Goal: Information Seeking & Learning: Find specific page/section

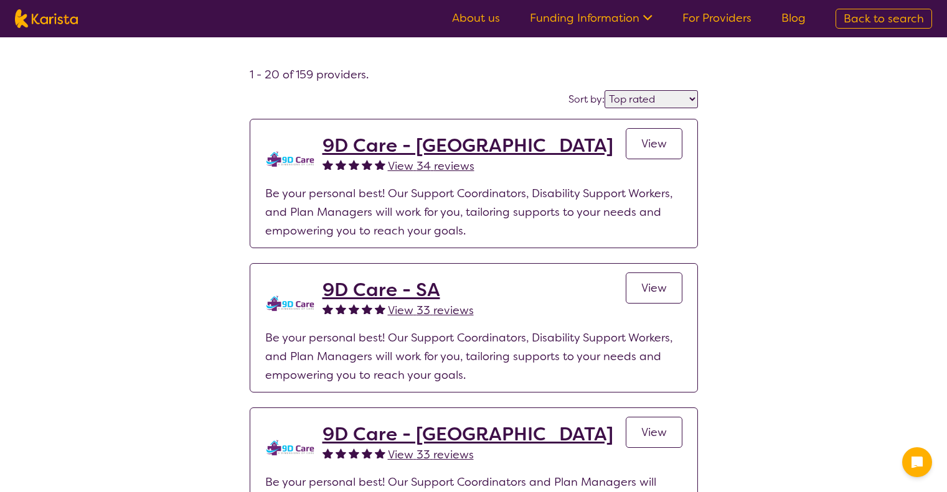
select select "by_score"
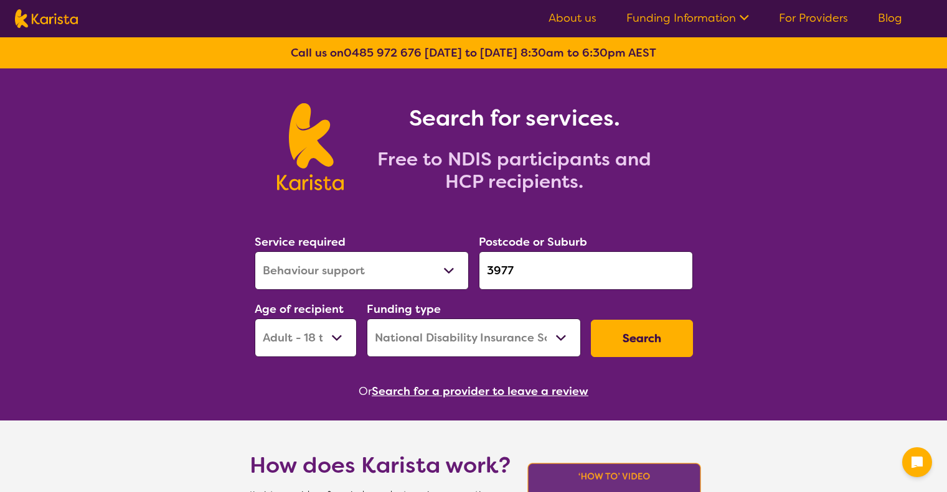
select select "Behaviour support"
select select "AD"
select select "NDIS"
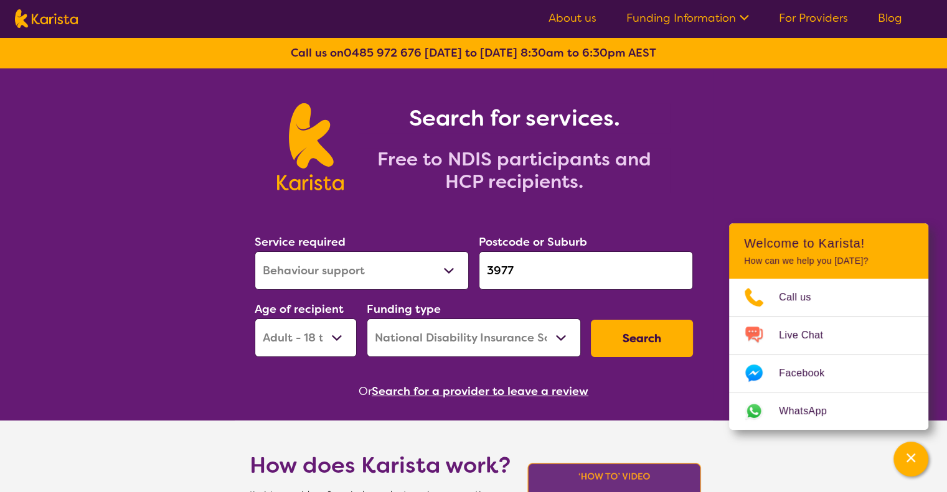
click at [443, 269] on select "Allied Health Assistant Assessment (ADHD or Autism) Behaviour support Counselli…" at bounding box center [362, 270] width 214 height 39
select select "Physiotherapy"
click at [255, 251] on select "Allied Health Assistant Assessment (ADHD or Autism) Behaviour support Counselli…" at bounding box center [362, 270] width 214 height 39
click at [540, 262] on input "3977" at bounding box center [586, 270] width 214 height 39
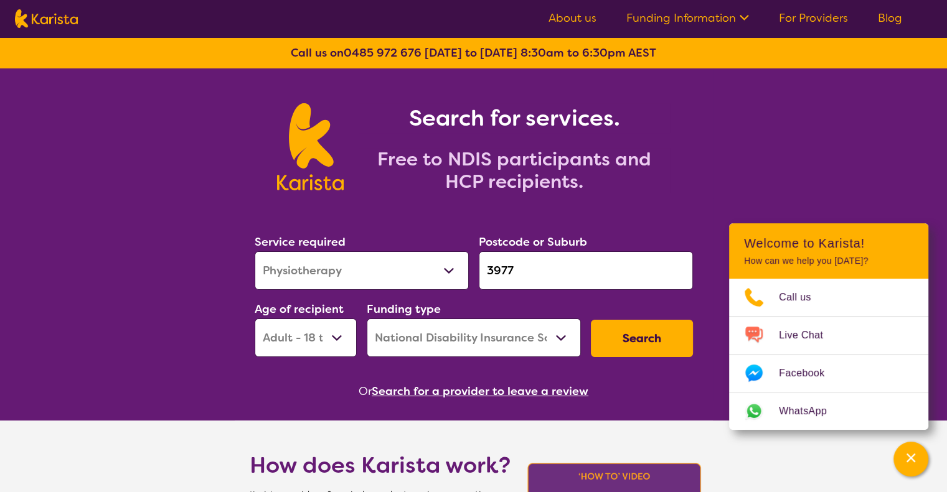
paste input "350"
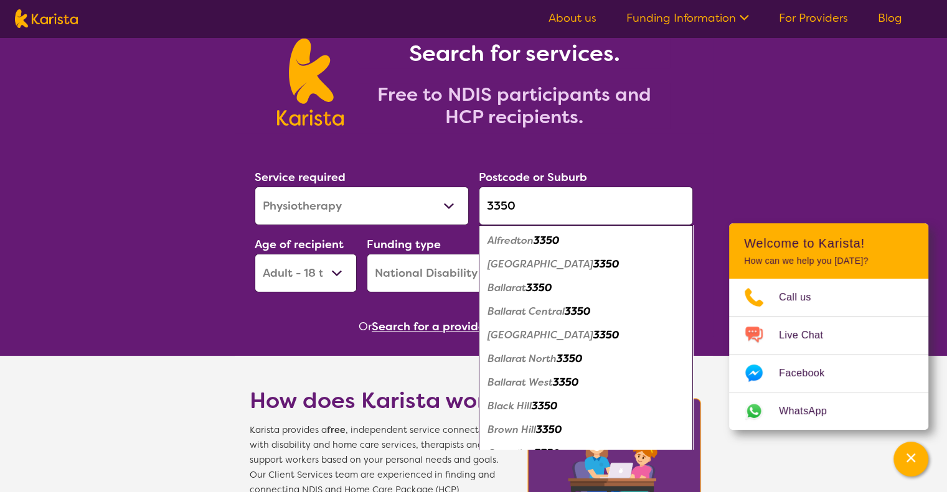
scroll to position [67, 0]
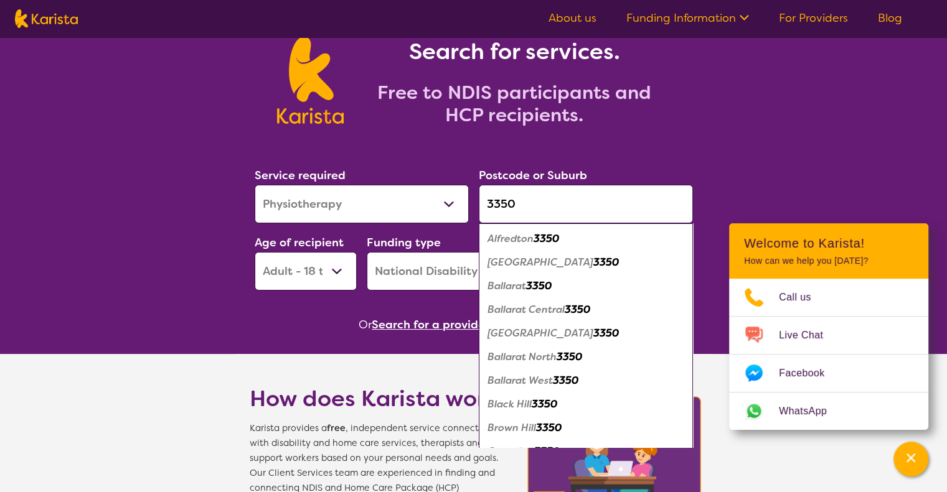
type input "3350"
drag, startPoint x: 543, startPoint y: 288, endPoint x: 523, endPoint y: 286, distance: 20.0
click at [523, 286] on span "Ballarat 3350" at bounding box center [519, 285] width 64 height 13
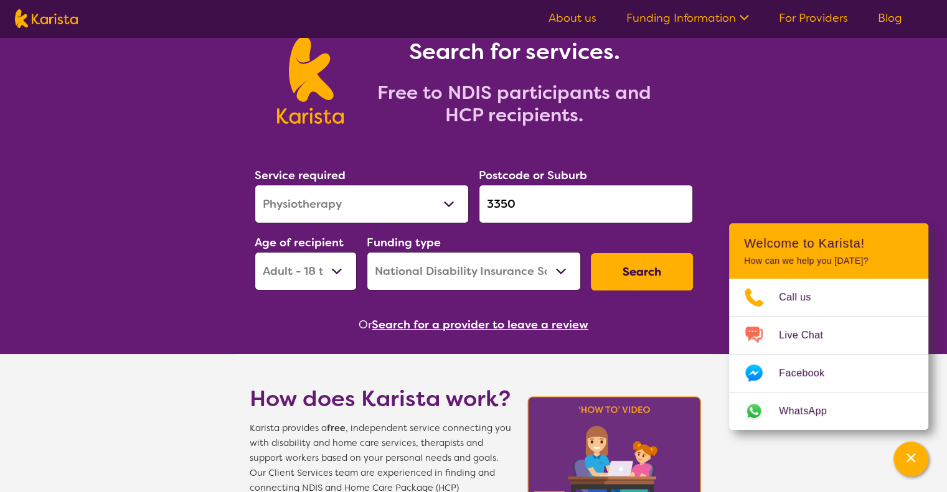
click at [543, 207] on input "3350" at bounding box center [586, 204] width 214 height 39
click at [647, 275] on button "Search" at bounding box center [642, 271] width 102 height 37
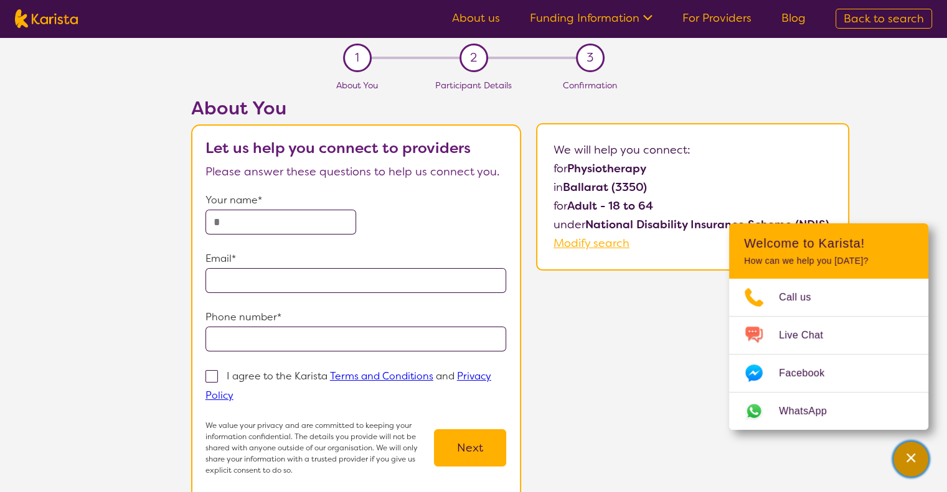
click at [909, 462] on icon "Channel Menu" at bounding box center [910, 458] width 12 height 12
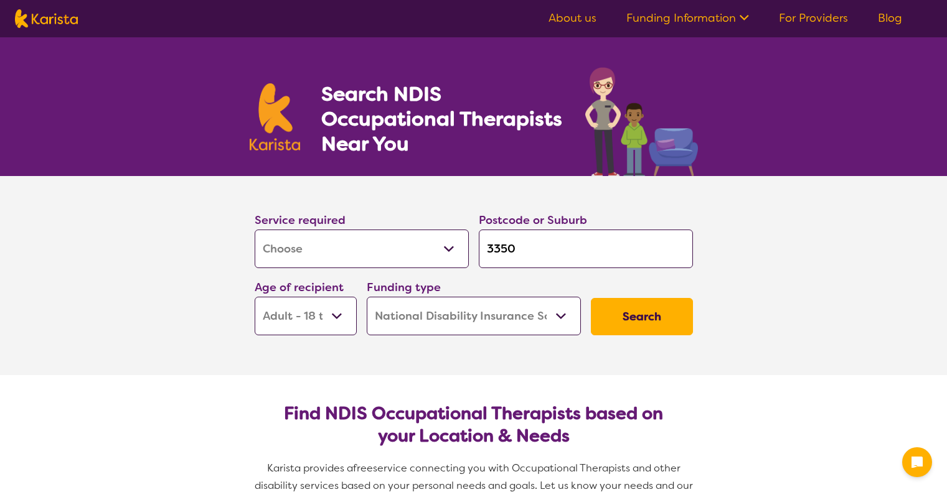
select select "[MEDICAL_DATA]"
select select "AD"
select select "NDIS"
select select "[MEDICAL_DATA]"
select select "AD"
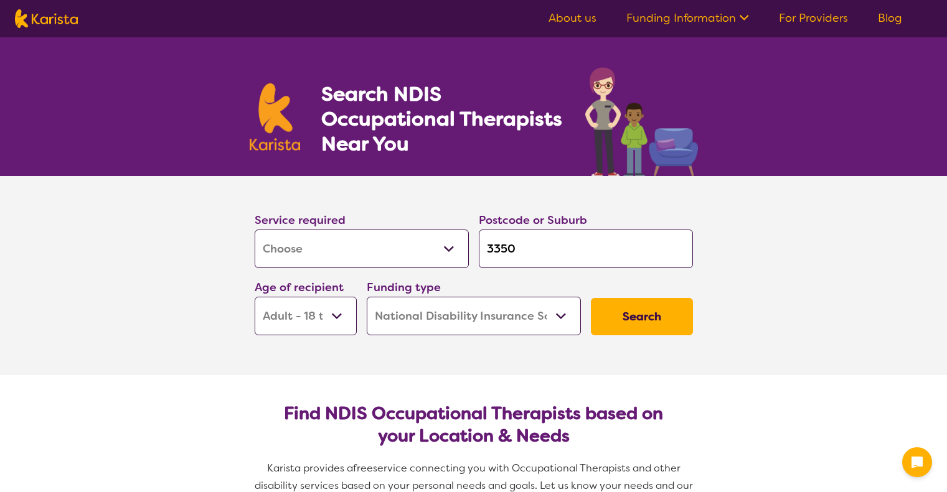
select select "NDIS"
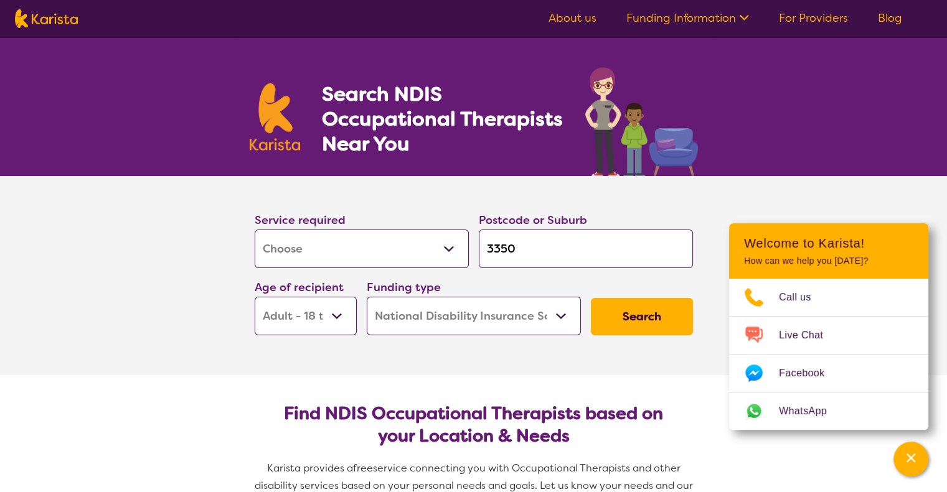
click at [449, 247] on select "Allied Health Assistant Assessment (ADHD or Autism) Behaviour support Counselli…" at bounding box center [362, 249] width 214 height 39
select select "Physiotherapy"
click at [255, 230] on select "Allied Health Assistant Assessment (ADHD or Autism) Behaviour support Counselli…" at bounding box center [362, 249] width 214 height 39
select select "Physiotherapy"
click at [488, 187] on section "Service required Allied Health Assistant Assessment (ADHD or Autism) Behaviour …" at bounding box center [474, 258] width 478 height 164
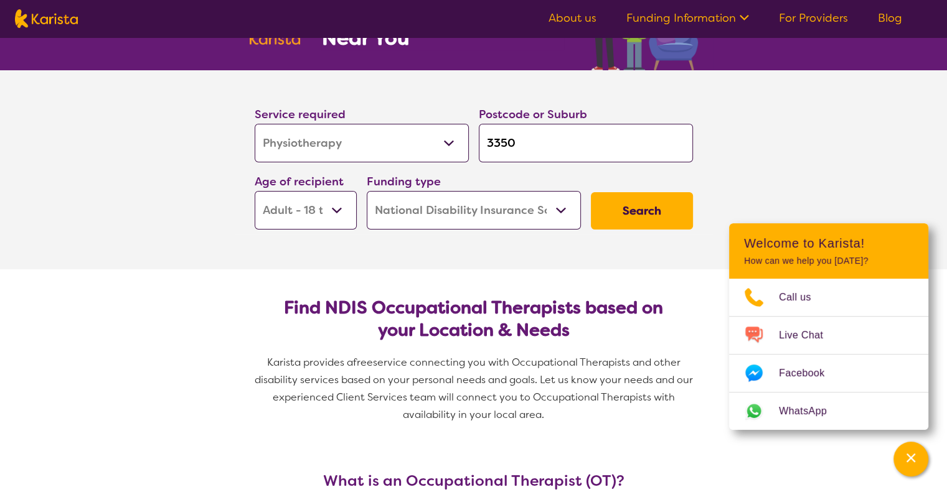
scroll to position [111, 0]
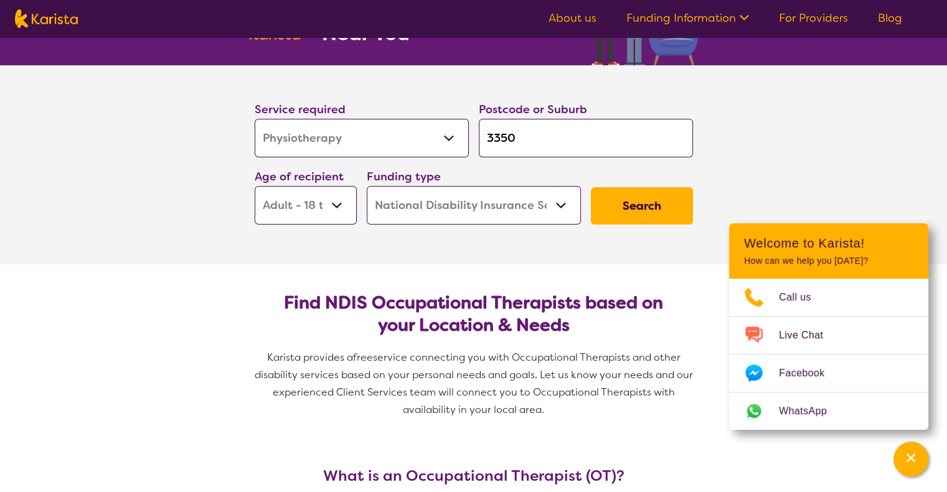
click at [553, 192] on select "Home Care Package (HCP) National Disability Insurance Scheme (NDIS) I don't know" at bounding box center [474, 205] width 214 height 39
click at [319, 205] on select "Early Childhood - 0 to 9 Child - 10 to 11 Adolescent - 12 to 17 Adult - 18 to 6…" at bounding box center [306, 205] width 102 height 39
click at [190, 216] on section "Service required Allied Health Assistant Assessment (ADHD or Autism) Behaviour …" at bounding box center [473, 164] width 947 height 199
click at [312, 207] on select "Early Childhood - 0 to 9 Child - 10 to 11 Adolescent - 12 to 17 Adult - 18 to 6…" at bounding box center [306, 205] width 102 height 39
click at [180, 219] on section "Service required Allied Health Assistant Assessment (ADHD or Autism) Behaviour …" at bounding box center [473, 164] width 947 height 199
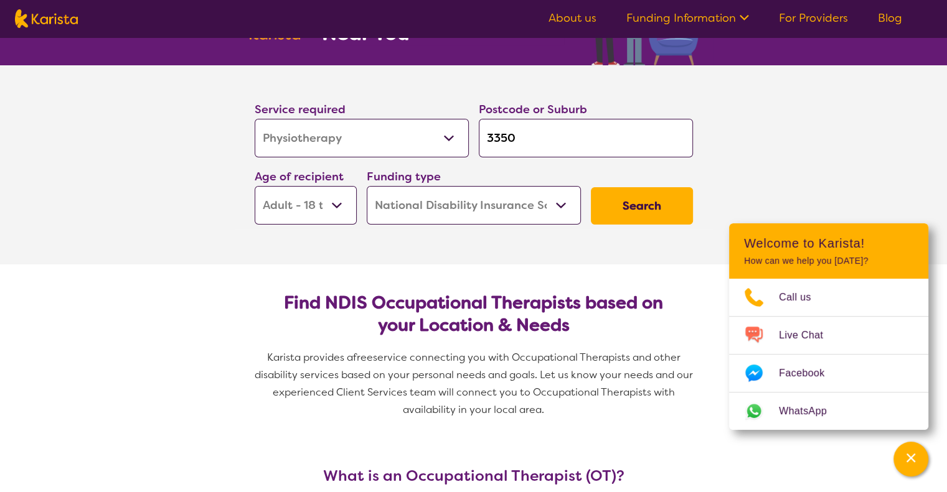
click at [419, 141] on select "Allied Health Assistant Assessment (ADHD or Autism) Behaviour support Counselli…" at bounding box center [362, 138] width 214 height 39
click at [255, 119] on select "Allied Health Assistant Assessment (ADHD or Autism) Behaviour support Counselli…" at bounding box center [362, 138] width 214 height 39
click at [647, 200] on button "Search" at bounding box center [642, 205] width 102 height 37
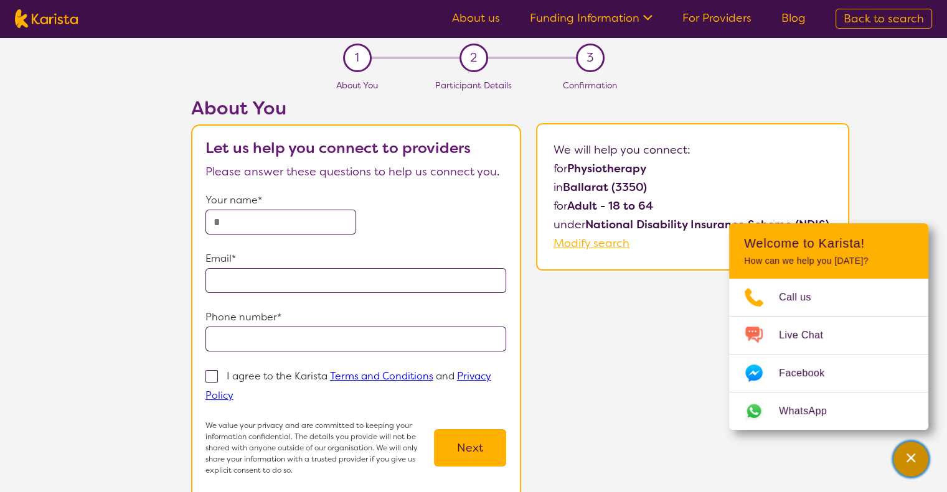
click at [907, 462] on icon "Channel Menu" at bounding box center [910, 458] width 9 height 9
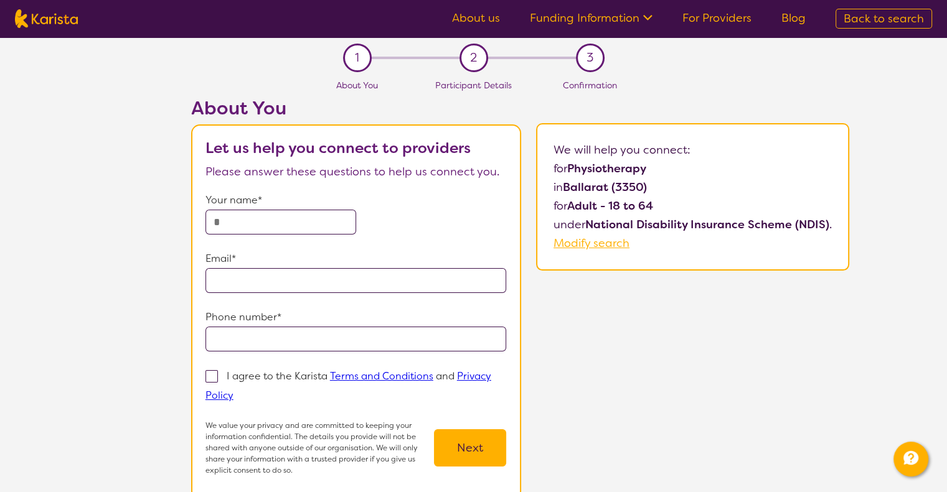
click at [614, 243] on span "Modify search" at bounding box center [591, 243] width 76 height 15
select select "[MEDICAL_DATA]"
select select "AD"
select select "NDIS"
select select "[MEDICAL_DATA]"
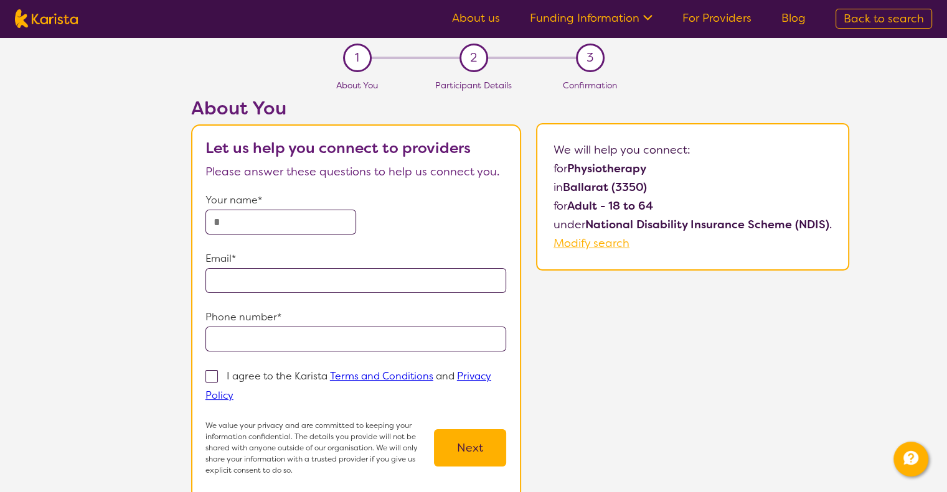
select select "AD"
select select "NDIS"
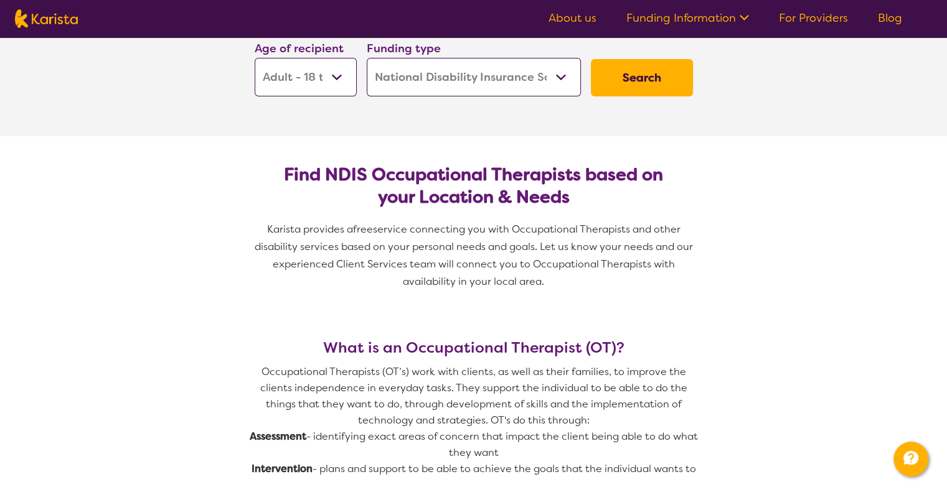
scroll to position [95, 0]
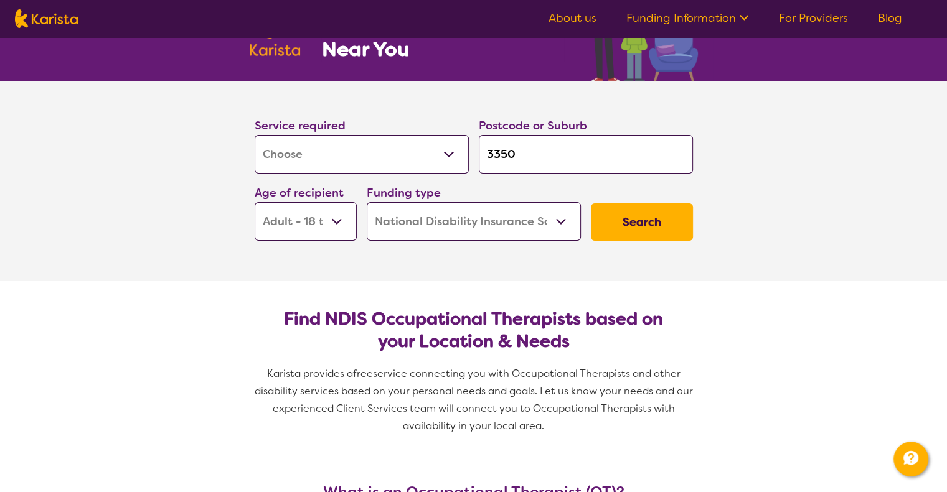
click at [652, 212] on button "Search" at bounding box center [642, 222] width 102 height 37
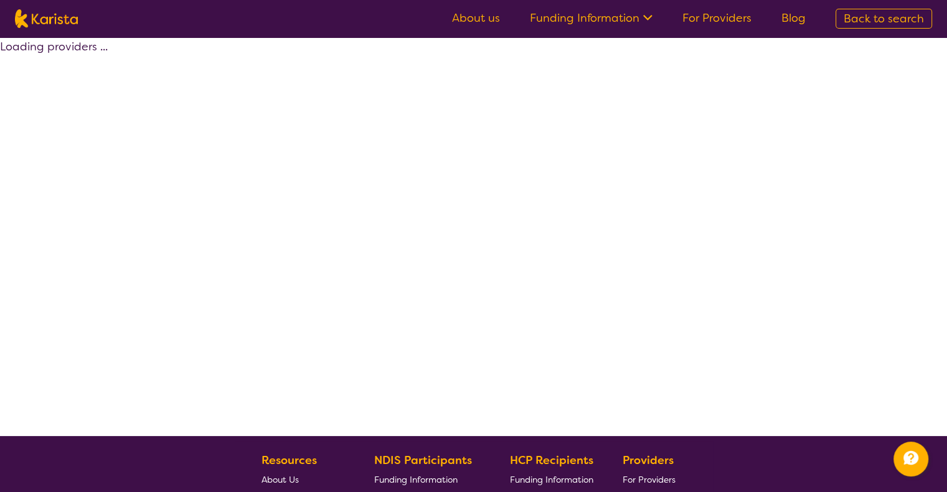
select select "by_score"
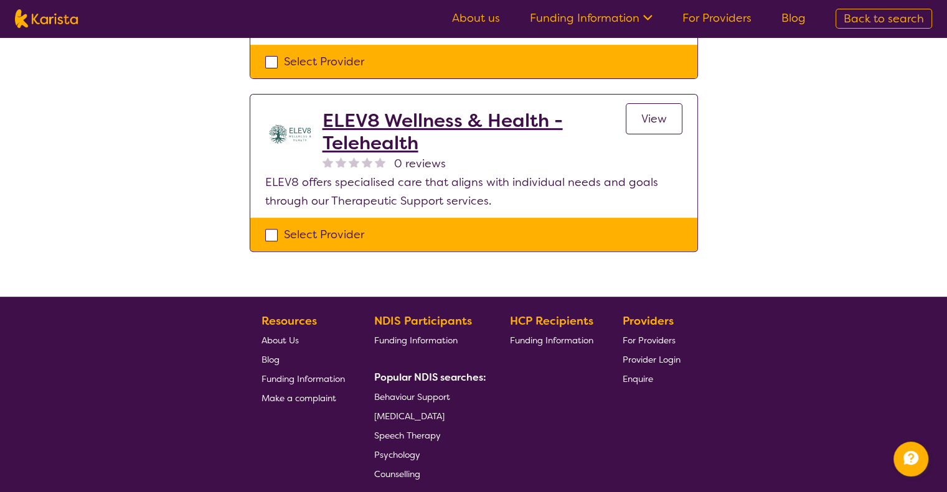
scroll to position [450, 0]
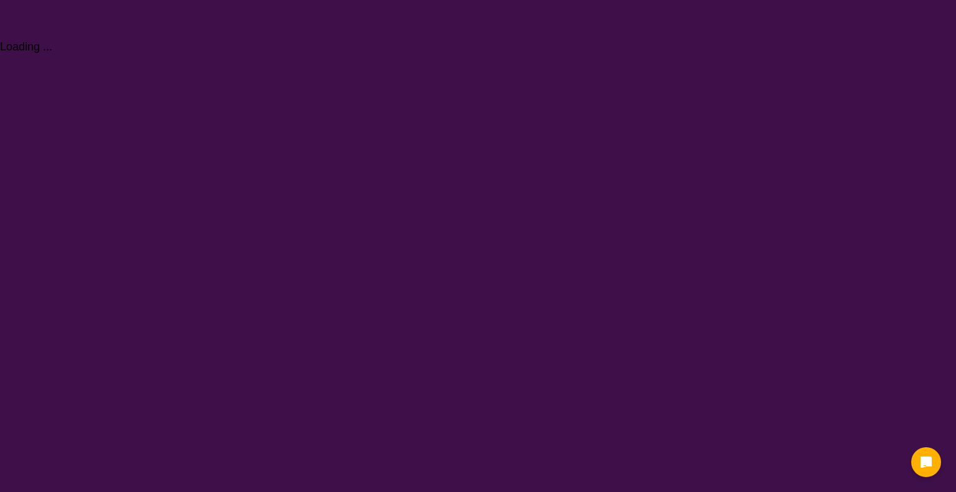
select select "Physiotherapy"
select select "AD"
select select "NDIS"
select select "Physiotherapy"
select select "AD"
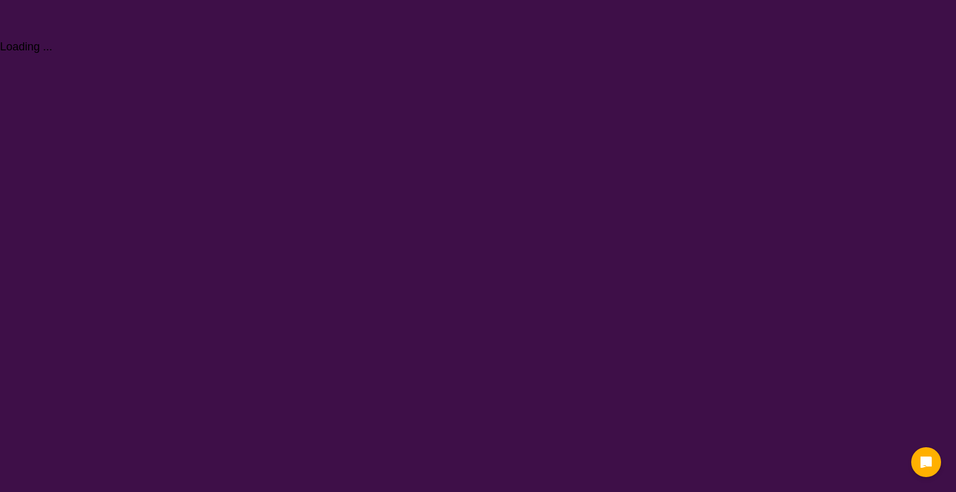
select select "NDIS"
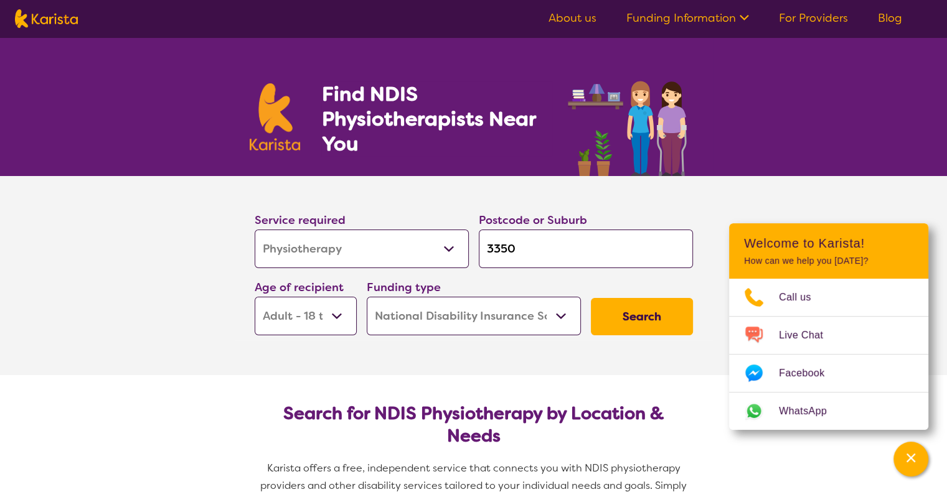
click at [637, 319] on button "Search" at bounding box center [642, 316] width 102 height 37
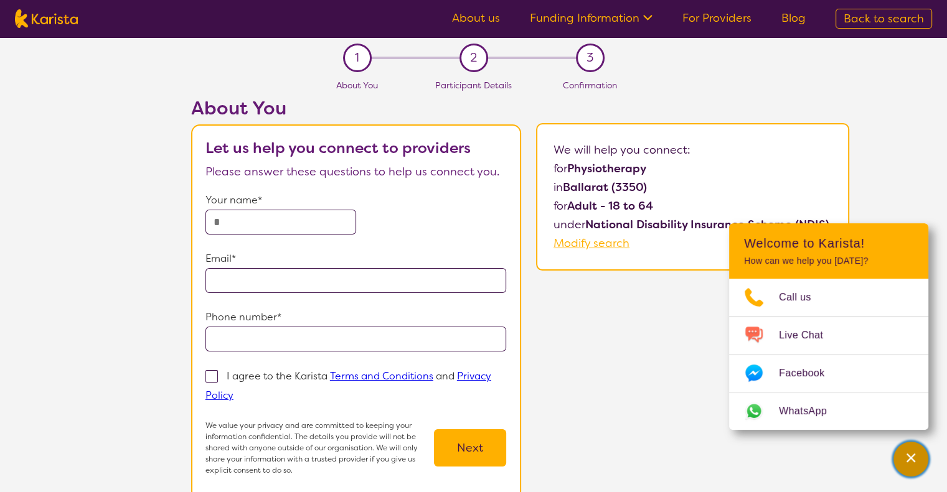
click at [906, 460] on icon "Channel Menu" at bounding box center [910, 458] width 12 height 12
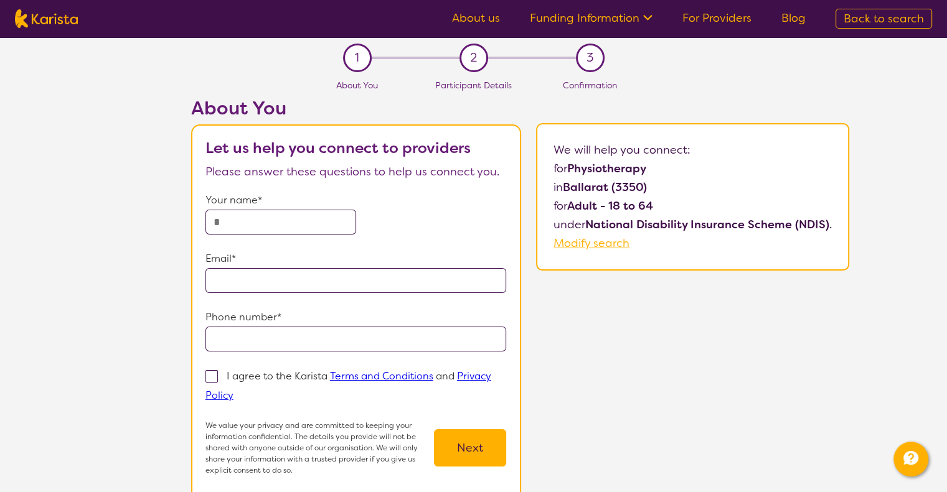
click at [732, 16] on link "For Providers" at bounding box center [716, 18] width 69 height 15
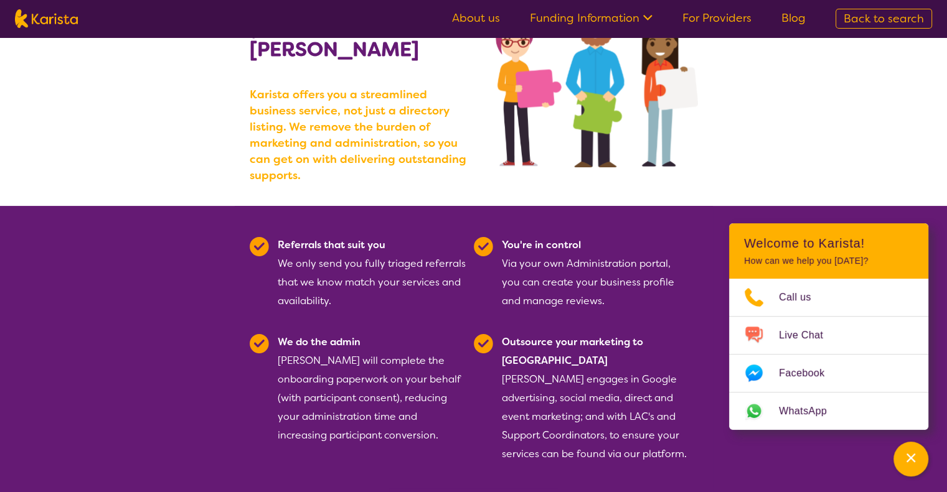
scroll to position [149, 0]
click at [906, 456] on icon "Channel Menu" at bounding box center [910, 458] width 12 height 12
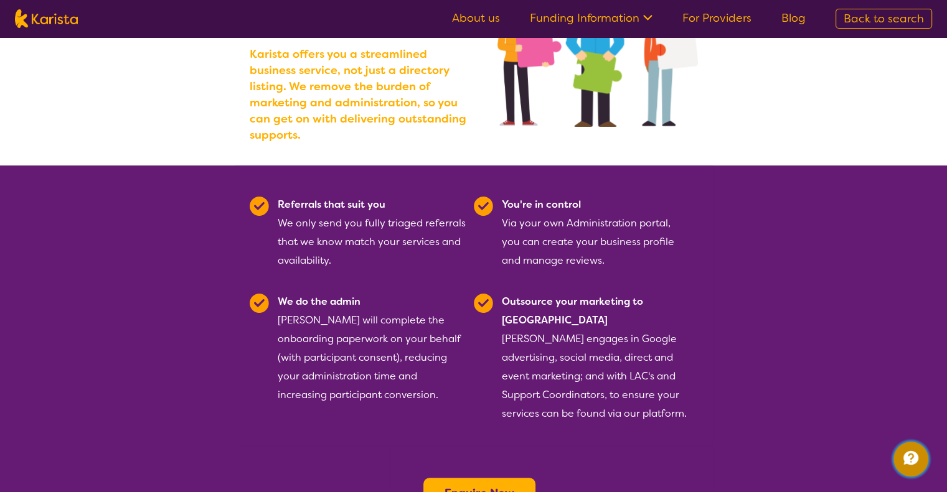
scroll to position [198, 0]
